Goal: Use online tool/utility: Utilize a website feature to perform a specific function

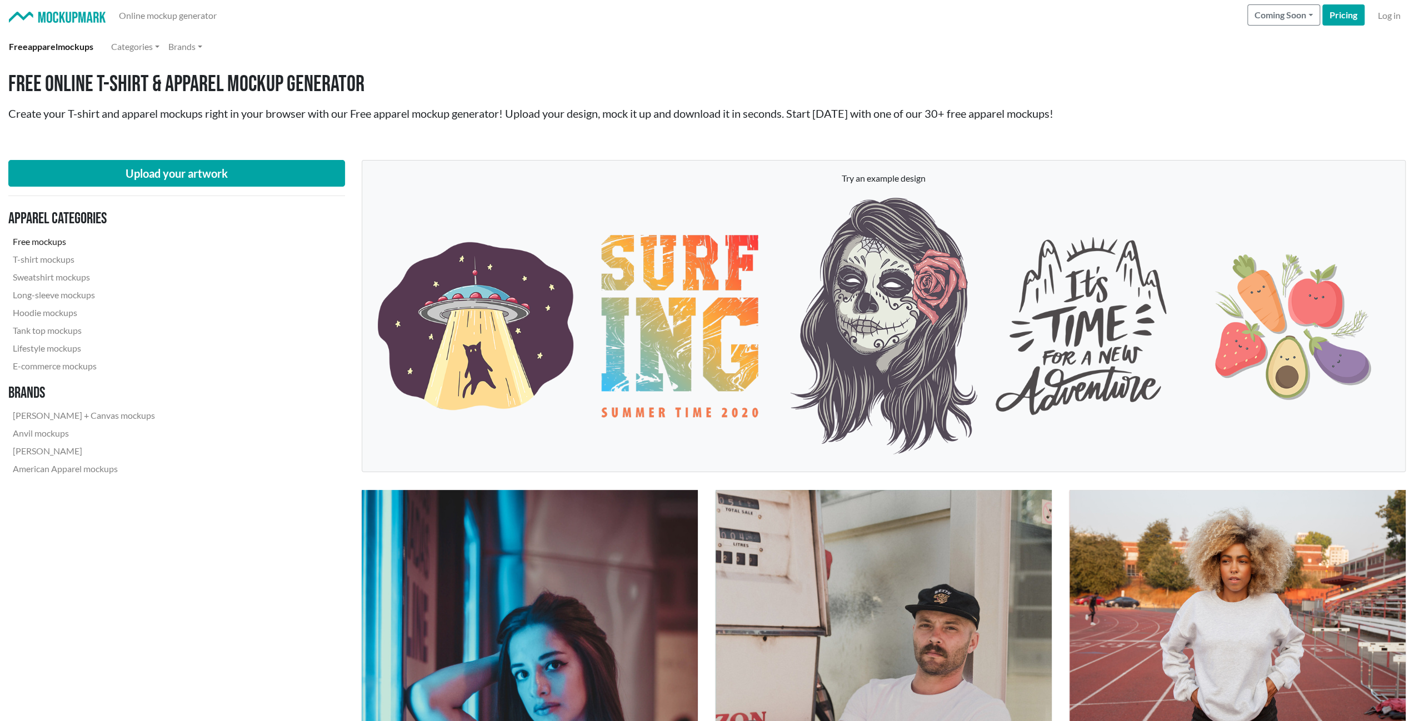
click at [47, 239] on link "Free mockups" at bounding box center [83, 242] width 151 height 18
click at [189, 18] on link "Online mockup generator" at bounding box center [167, 15] width 107 height 22
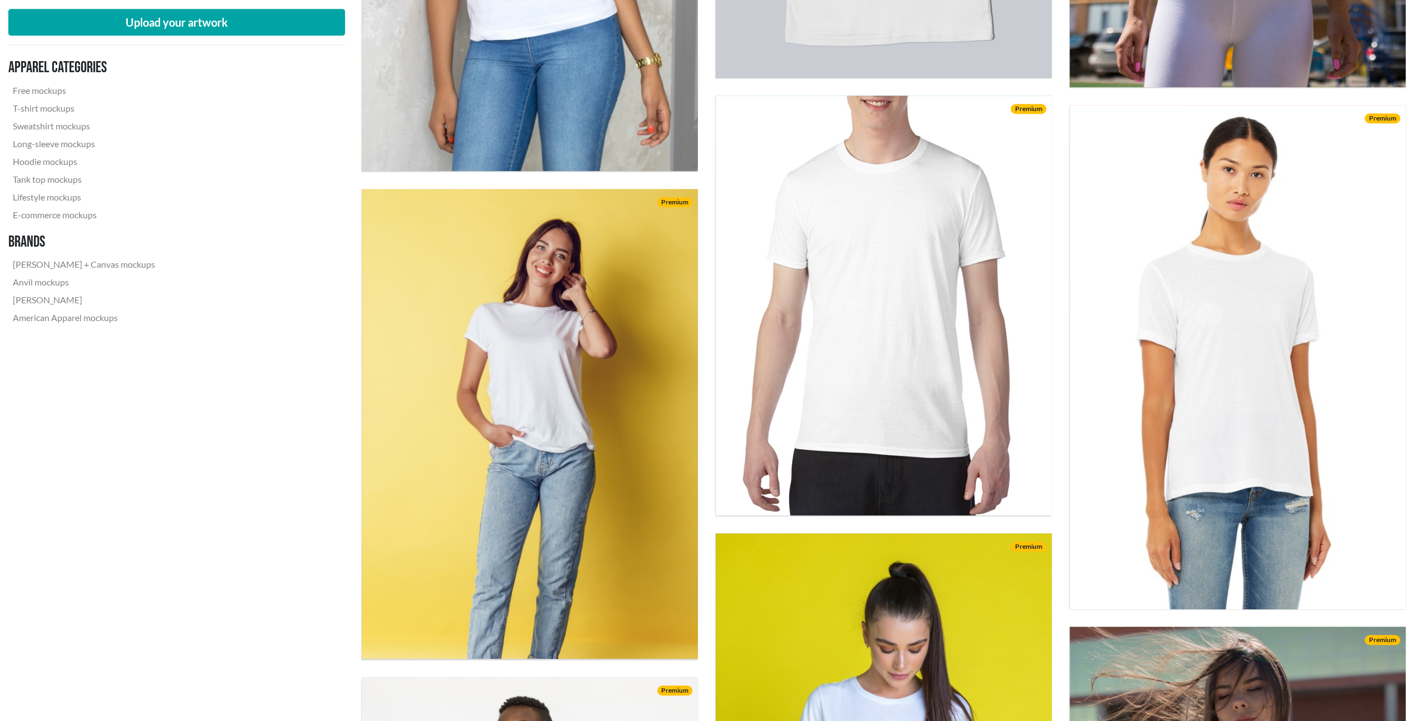
scroll to position [833, 0]
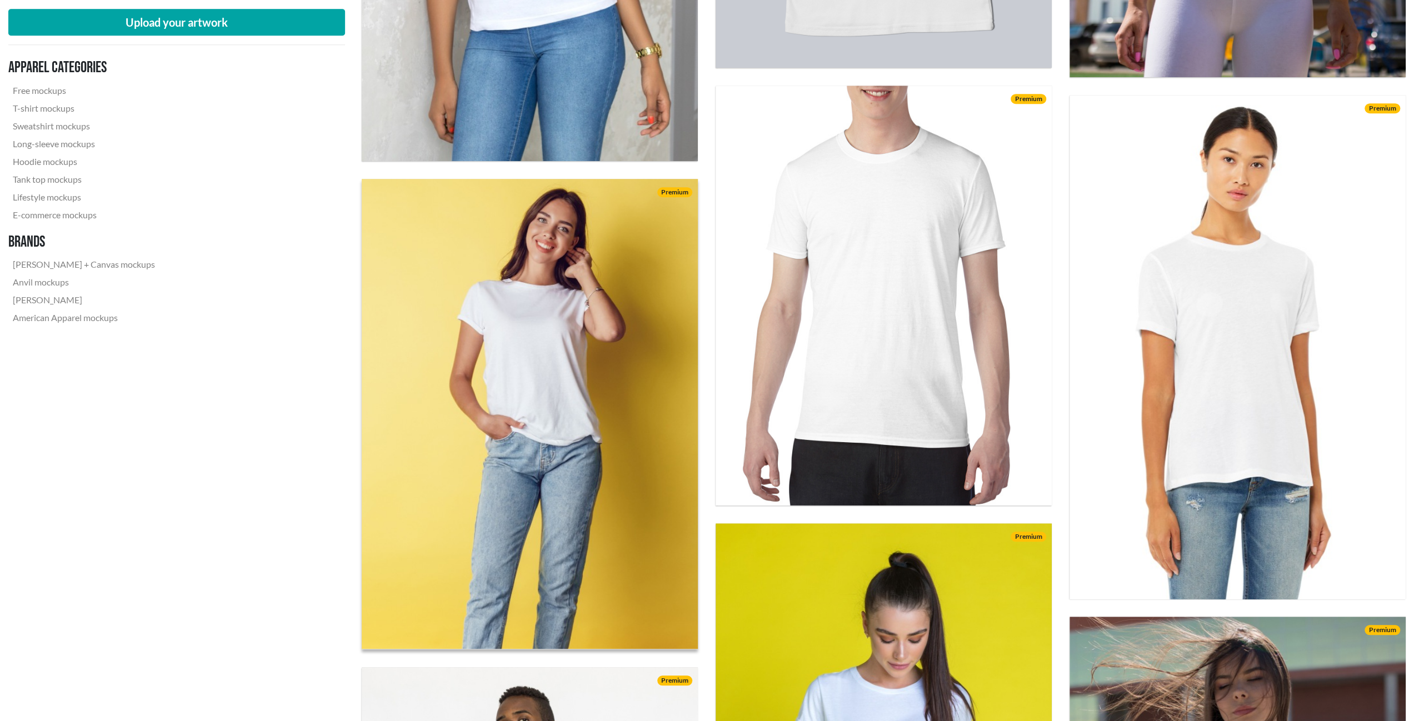
click at [542, 339] on img at bounding box center [529, 414] width 369 height 517
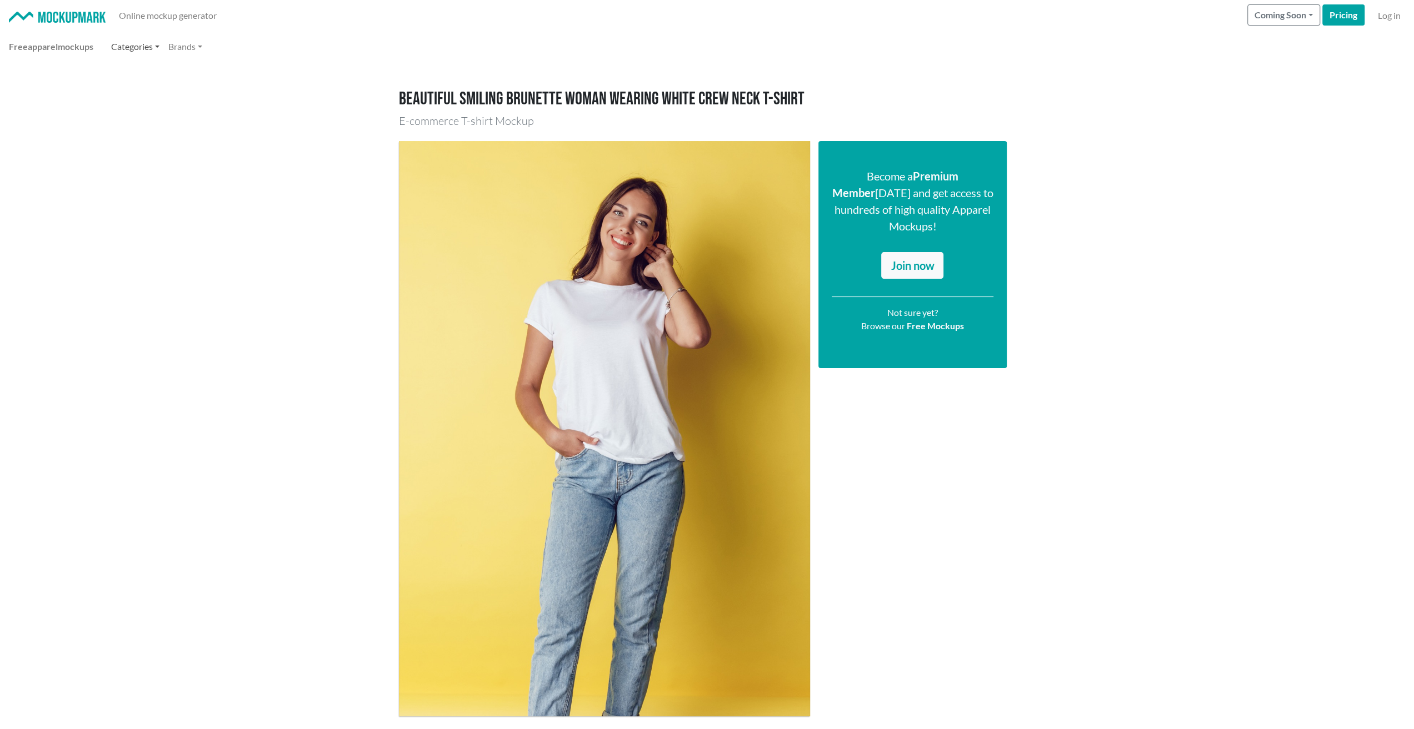
click at [136, 51] on link "Categories" at bounding box center [135, 47] width 57 height 22
click at [53, 49] on span "apparel" at bounding box center [43, 46] width 30 height 11
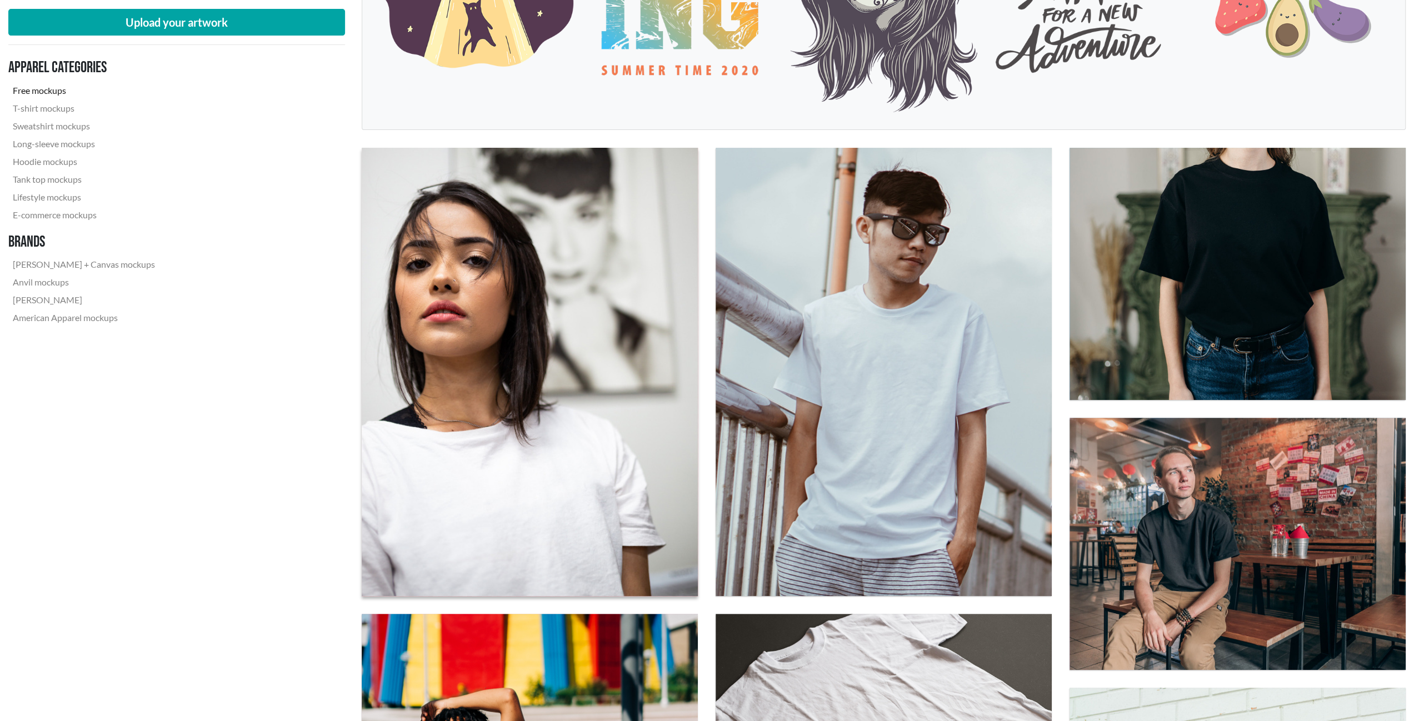
scroll to position [389, 0]
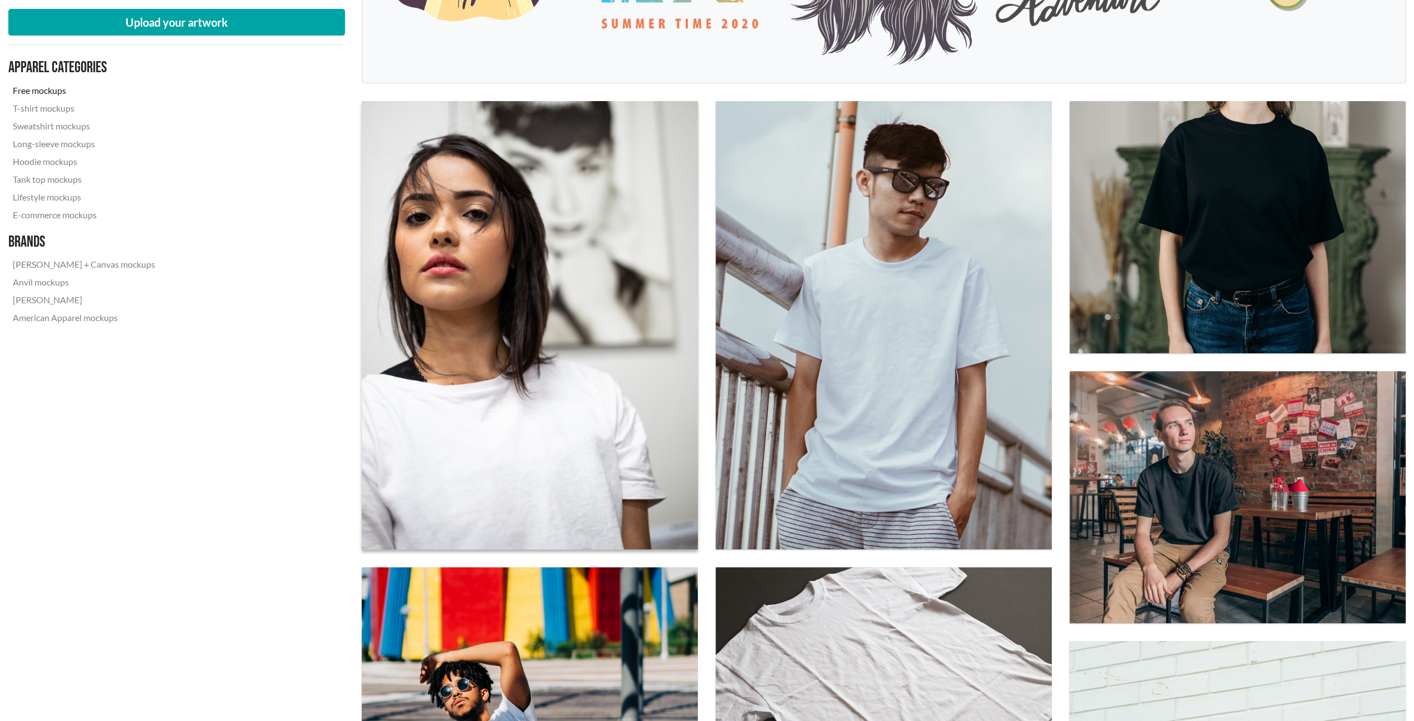
click at [549, 326] on img at bounding box center [529, 325] width 369 height 493
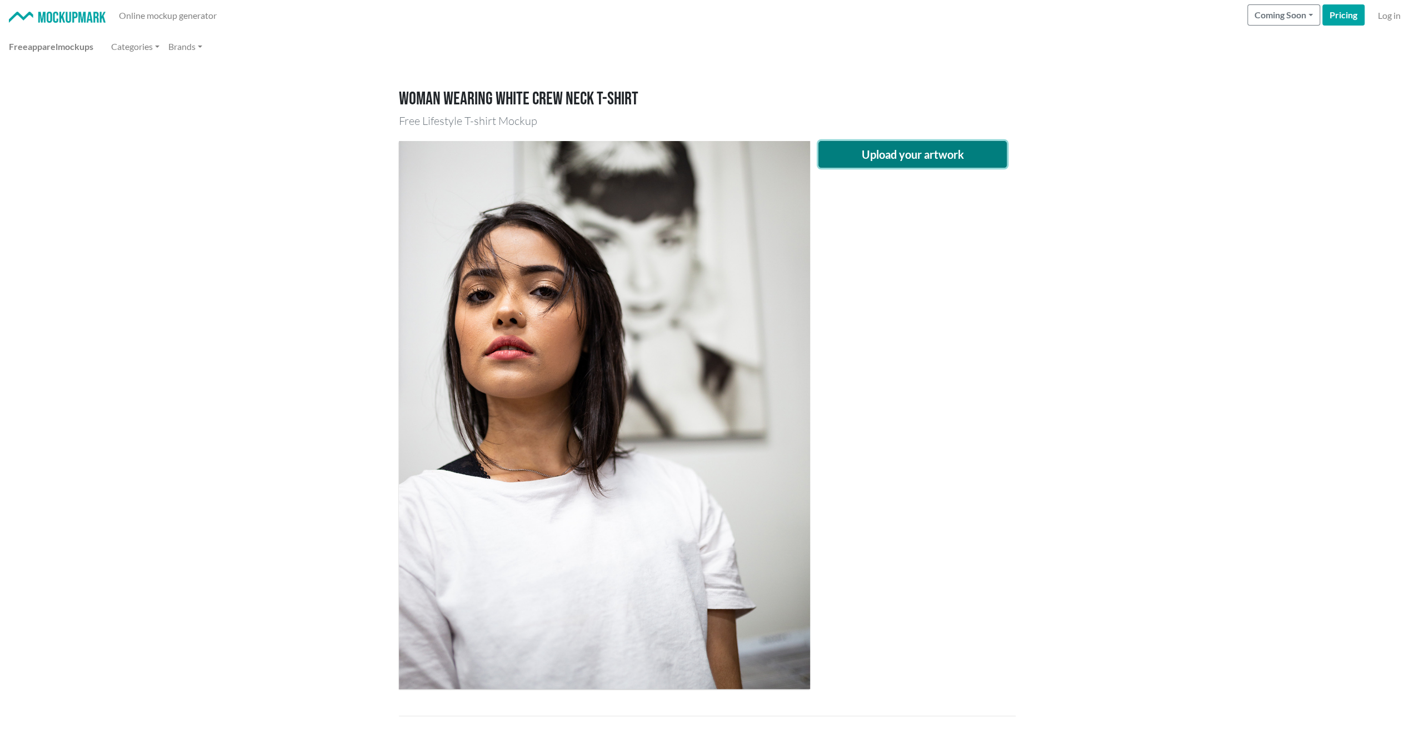
click at [958, 163] on button "Upload your artwork" at bounding box center [912, 154] width 189 height 27
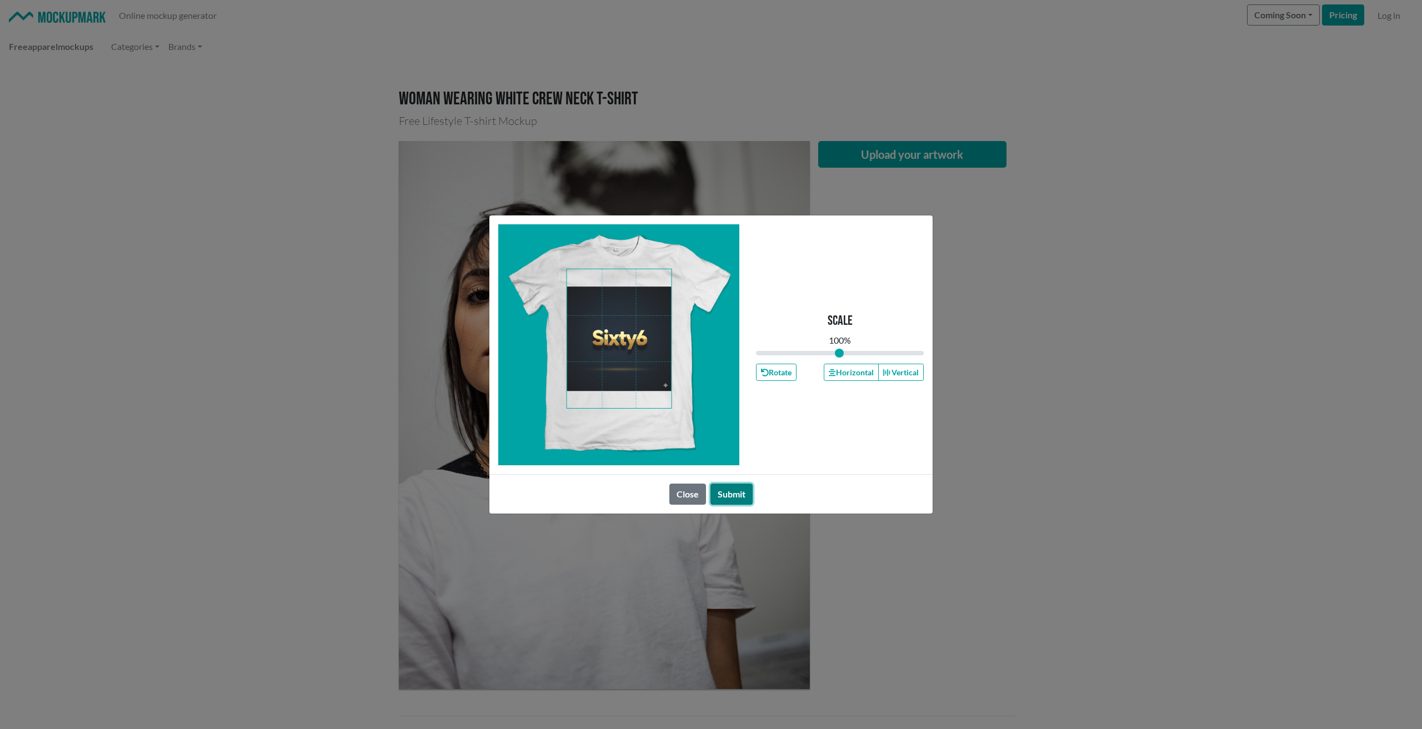
click at [733, 492] on button "Submit" at bounding box center [732, 494] width 42 height 21
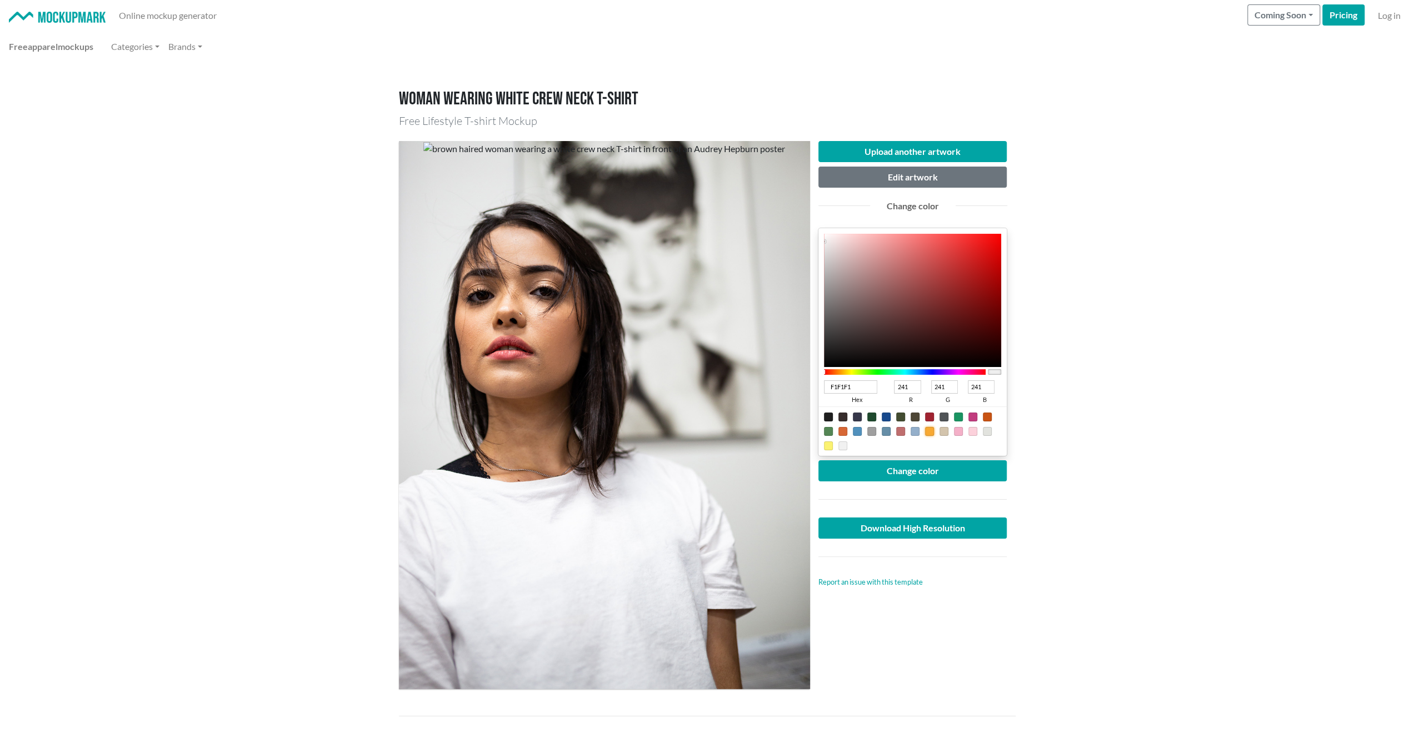
click at [928, 429] on div at bounding box center [929, 431] width 9 height 9
type input "F8A933"
type input "248"
type input "169"
type input "51"
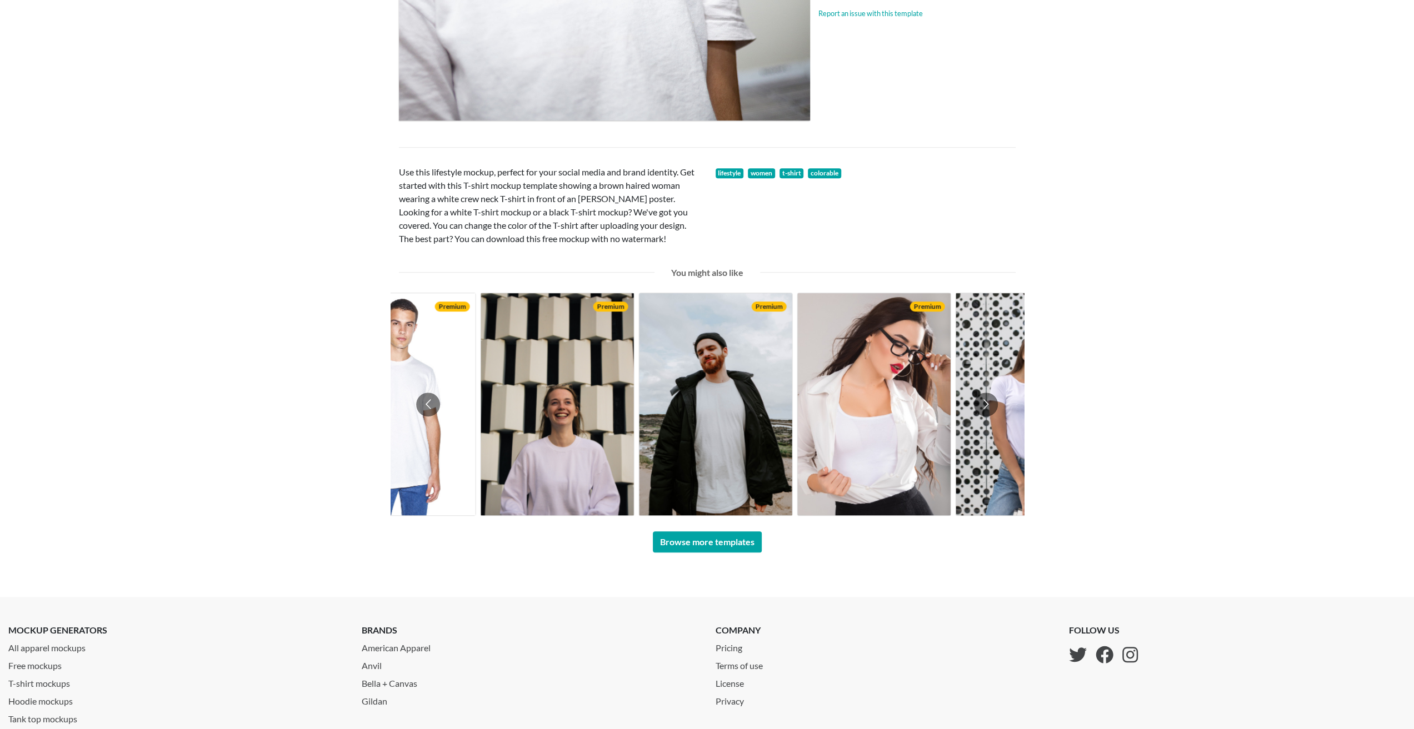
scroll to position [611, 0]
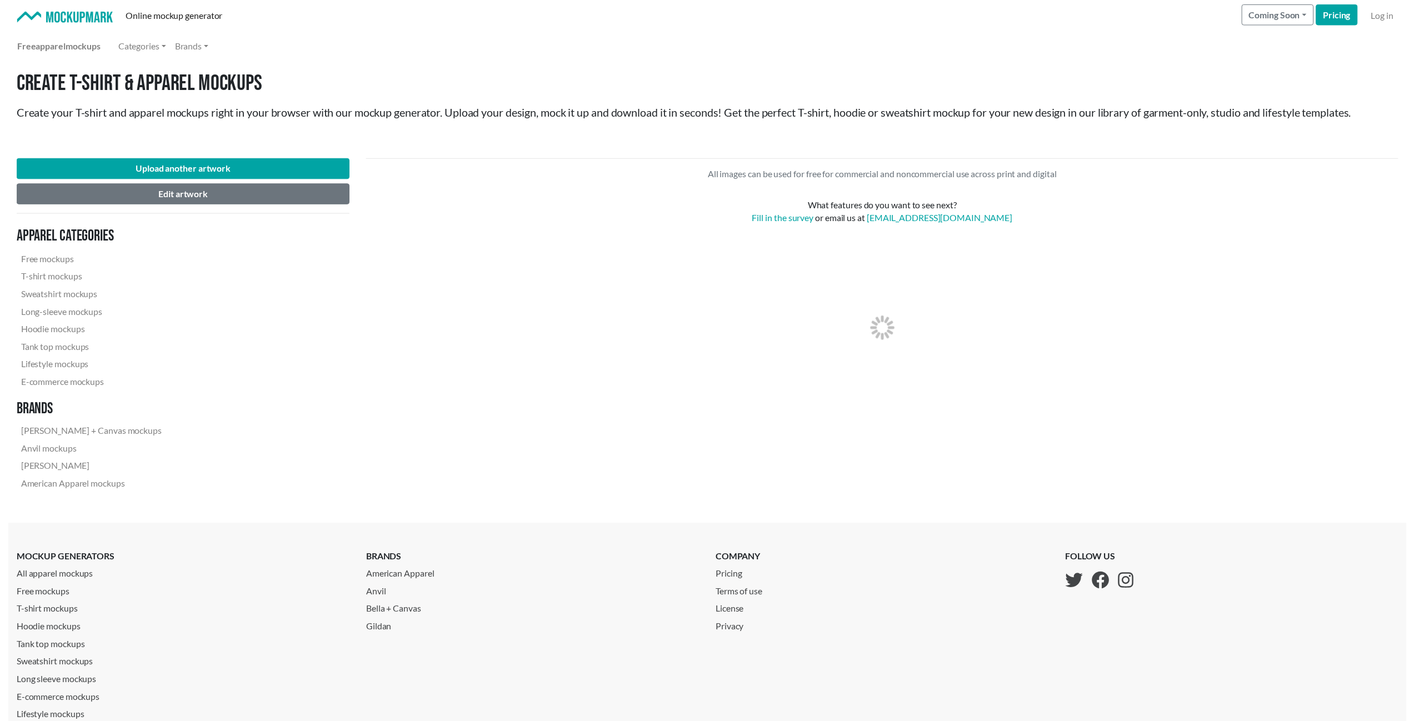
scroll to position [27, 0]
